Goal: Task Accomplishment & Management: Manage account settings

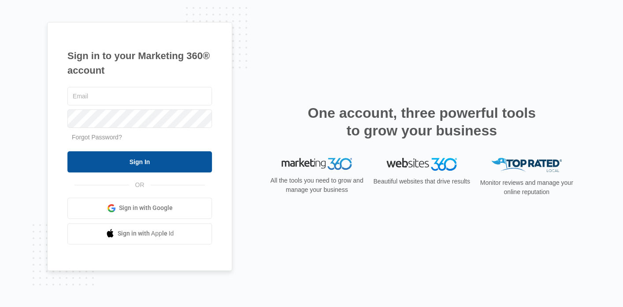
type input "[EMAIL_ADDRESS][DOMAIN_NAME]"
click at [170, 163] on input "Sign In" at bounding box center [139, 161] width 145 height 21
